Goal: Task Accomplishment & Management: Manage account settings

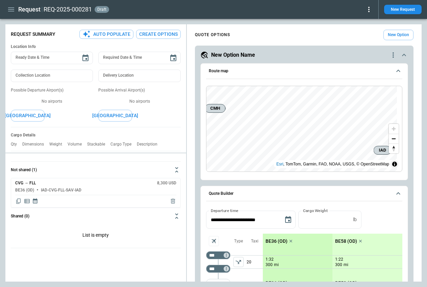
click at [390, 55] on icon "quote-option-actions" at bounding box center [394, 55] width 8 height 8
click at [360, 98] on li "Delete Quote Option" at bounding box center [363, 96] width 60 height 10
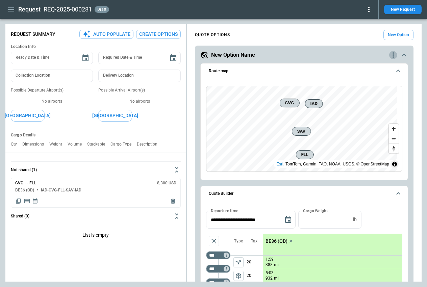
click at [390, 54] on icon "quote-option-actions" at bounding box center [394, 55] width 8 height 8
click at [362, 96] on li "Delete Quote Option" at bounding box center [363, 96] width 60 height 10
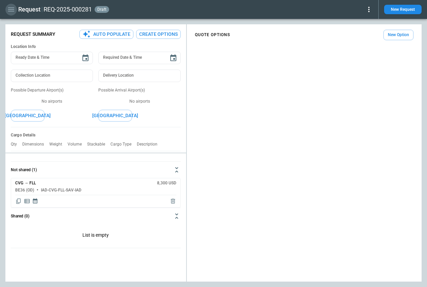
click at [11, 8] on icon "button" at bounding box center [11, 9] width 8 height 8
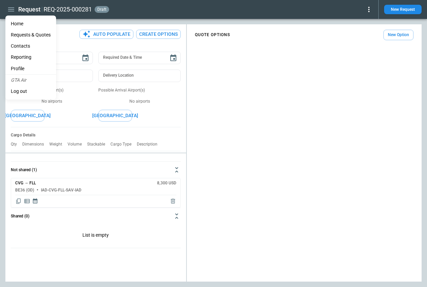
click at [17, 21] on li "Home" at bounding box center [30, 23] width 51 height 11
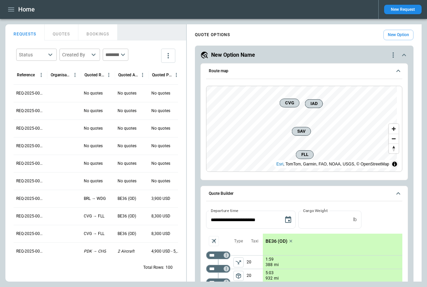
click at [390, 52] on icon "quote-option-actions" at bounding box center [394, 55] width 8 height 8
click at [354, 97] on li "Delete Quote Option" at bounding box center [363, 96] width 60 height 10
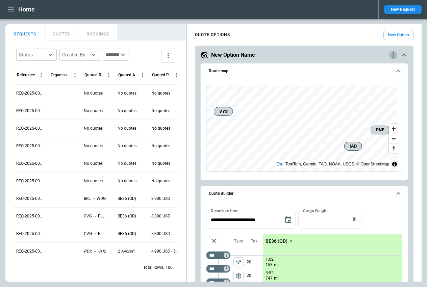
click at [390, 54] on icon "quote-option-actions" at bounding box center [394, 55] width 8 height 8
click at [366, 97] on li "Delete Quote Option" at bounding box center [363, 96] width 60 height 10
click at [390, 54] on icon "quote-option-actions" at bounding box center [394, 55] width 8 height 8
click at [362, 99] on li "Delete Quote Option" at bounding box center [363, 96] width 60 height 10
